Goal: Information Seeking & Learning: Learn about a topic

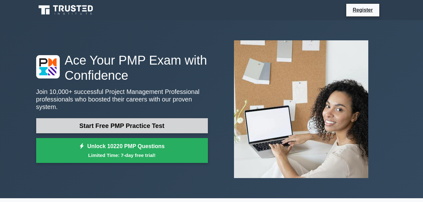
click at [128, 118] on link "Start Free PMP Practice Test" at bounding box center [122, 125] width 172 height 15
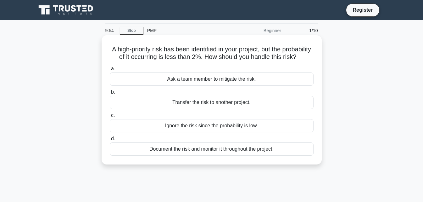
click at [199, 155] on div "Document the risk and monitor it throughout the project." at bounding box center [212, 148] width 204 height 13
click at [110, 141] on input "d. Document the risk and monitor it throughout the project." at bounding box center [110, 138] width 0 height 4
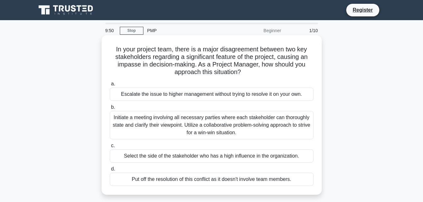
click at [197, 179] on div "Put off the resolution of this conflict as it doesn't involve team members." at bounding box center [212, 178] width 204 height 13
click at [110, 171] on input "d. Put off the resolution of this conflict as it doesn't involve team members." at bounding box center [110, 169] width 0 height 4
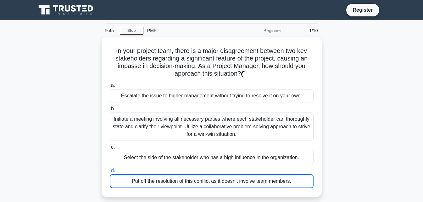
click at [336, 130] on div "In your project team, there is a major disagreement between two key stakeholder…" at bounding box center [211, 120] width 358 height 167
